Goal: Transaction & Acquisition: Subscribe to service/newsletter

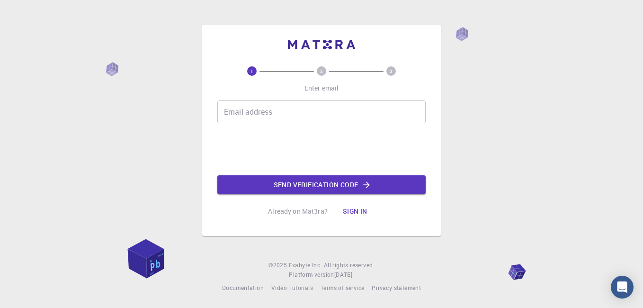
click at [258, 112] on div "Email address Email address" at bounding box center [321, 111] width 208 height 23
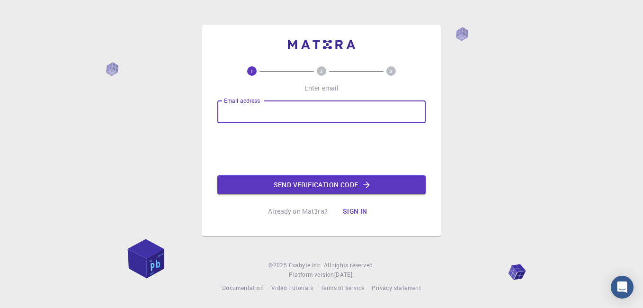
type input "[EMAIL_ADDRESS][DOMAIN_NAME]"
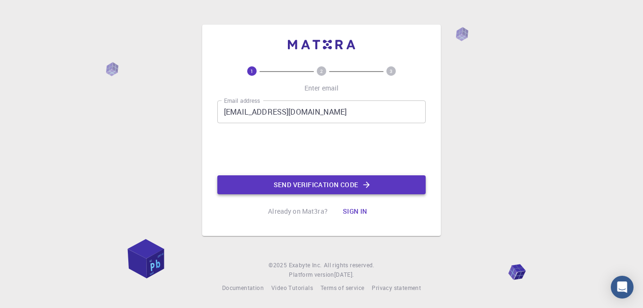
click at [290, 185] on button "Send verification code" at bounding box center [321, 184] width 208 height 19
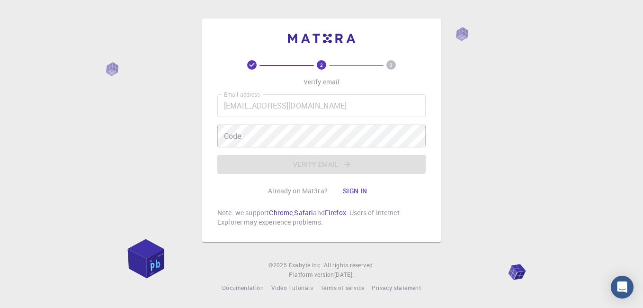
click at [358, 189] on button "Sign in" at bounding box center [355, 190] width 40 height 19
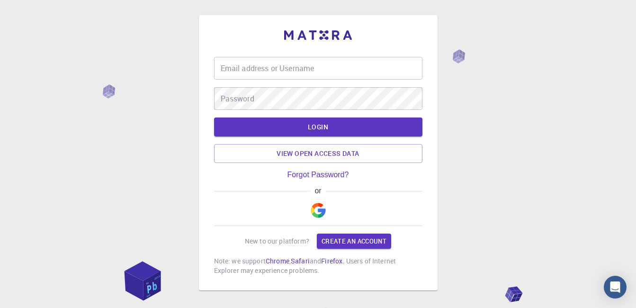
click at [315, 206] on img "button" at bounding box center [318, 210] width 15 height 15
